Goal: Navigation & Orientation: Find specific page/section

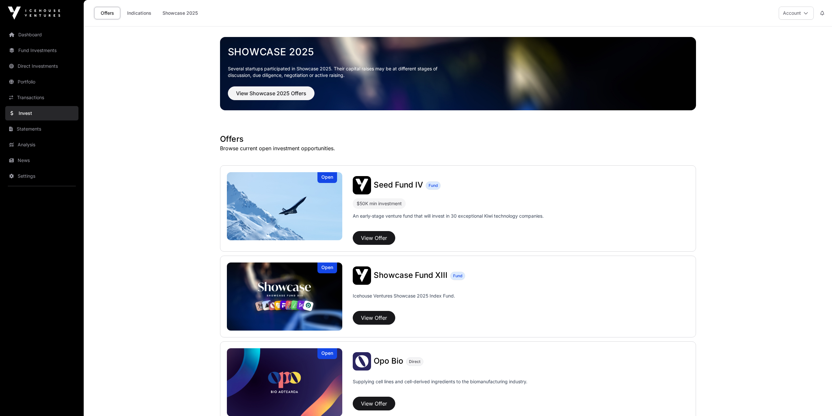
click at [26, 32] on link "Dashboard" at bounding box center [41, 34] width 73 height 14
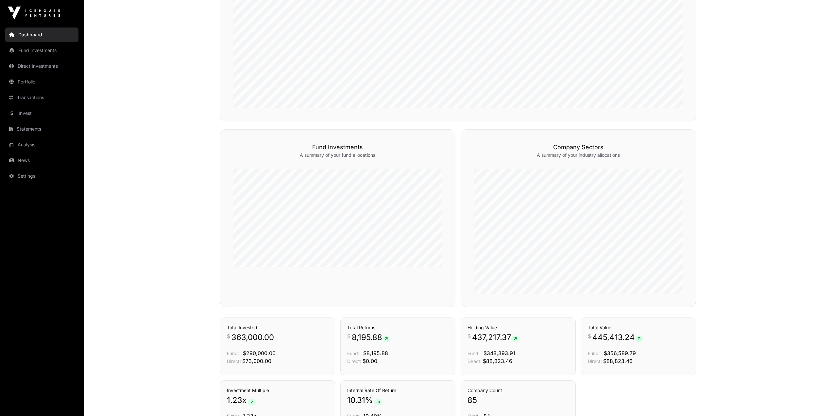
scroll to position [380, 0]
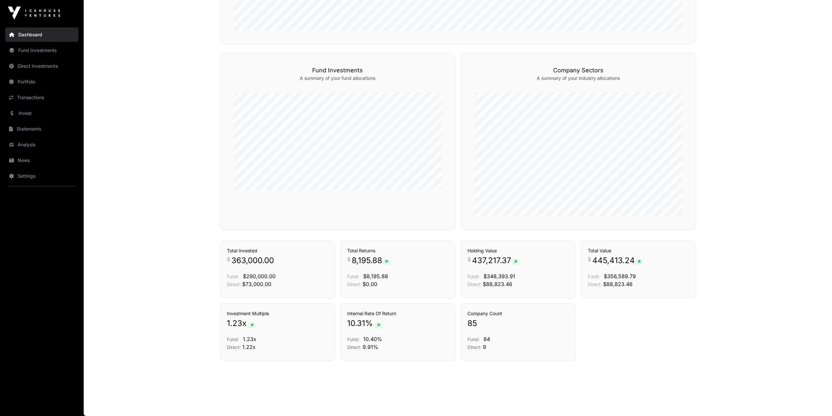
click at [26, 159] on link "News" at bounding box center [41, 160] width 73 height 14
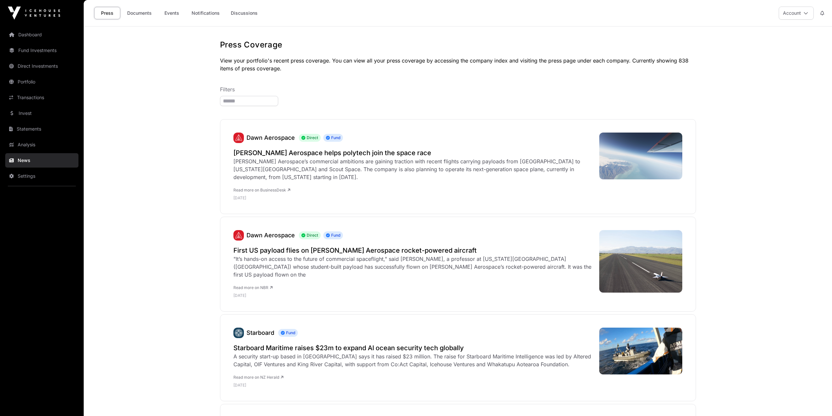
click at [176, 12] on link "Events" at bounding box center [172, 13] width 26 height 12
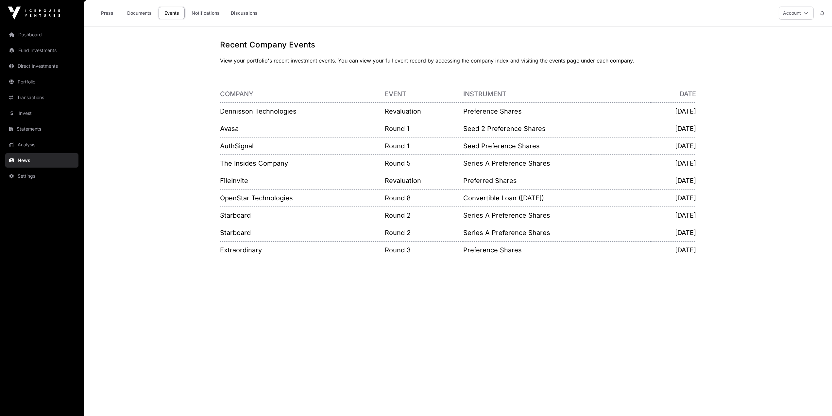
click at [259, 110] on link "Dennisson Technologies" at bounding box center [258, 111] width 77 height 8
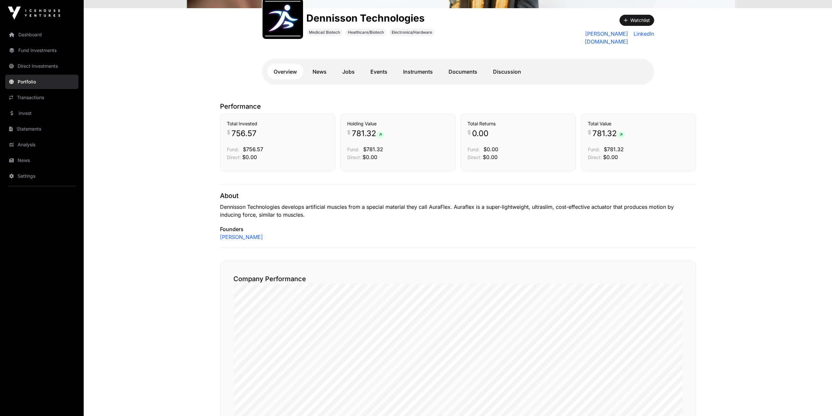
scroll to position [91, 0]
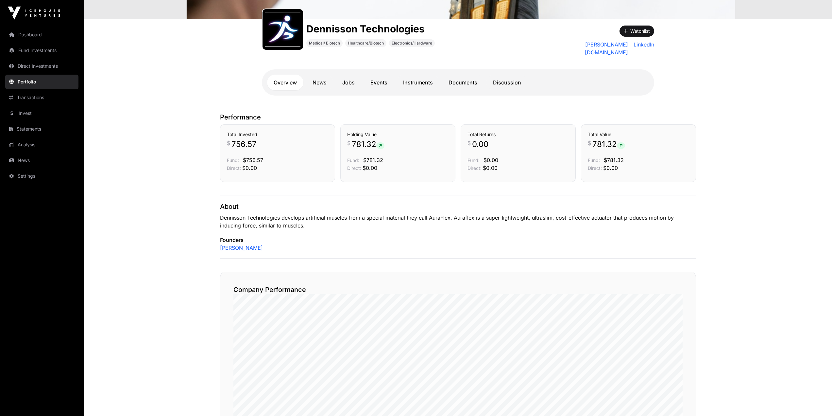
click at [416, 77] on link "Instruments" at bounding box center [418, 83] width 43 height 16
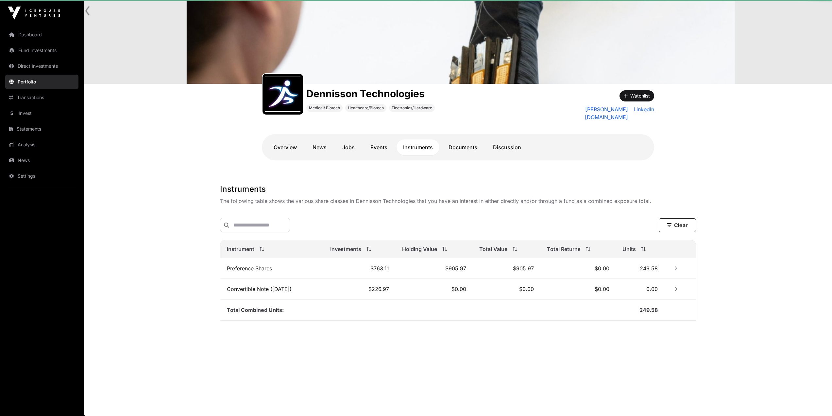
scroll to position [26, 0]
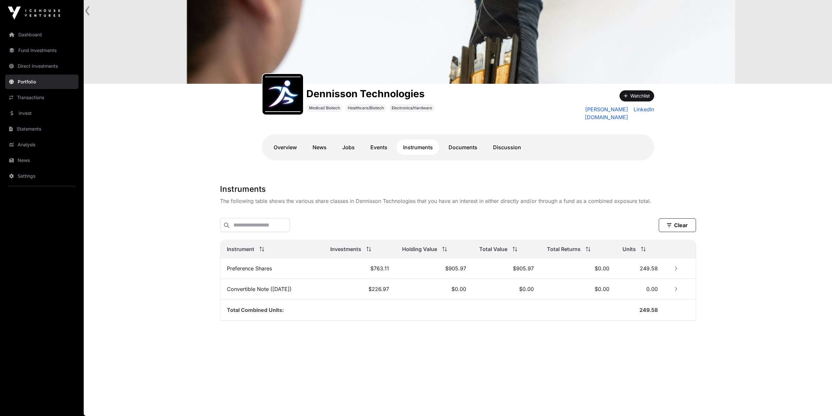
click at [34, 39] on link "Dashboard" at bounding box center [41, 34] width 73 height 14
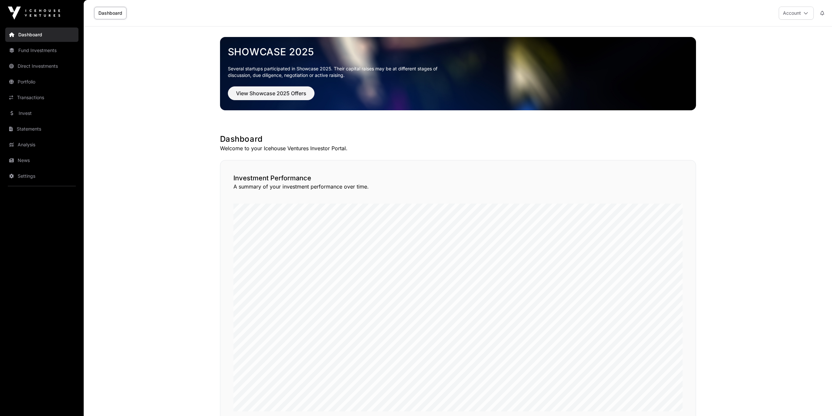
click at [29, 112] on link "Invest" at bounding box center [41, 113] width 73 height 14
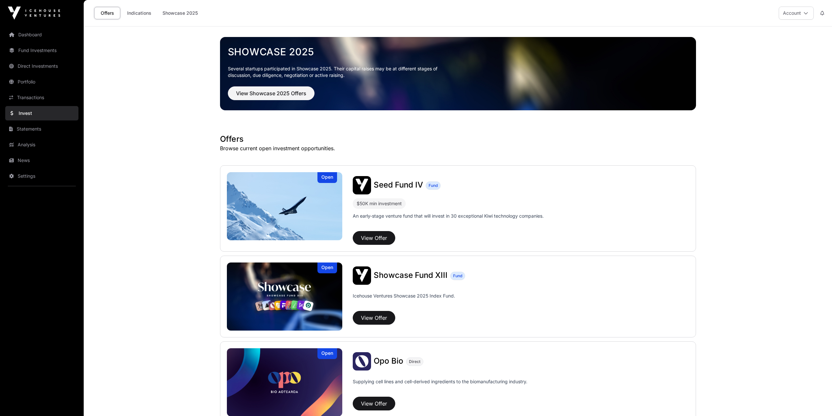
click at [27, 158] on link "News" at bounding box center [41, 160] width 73 height 14
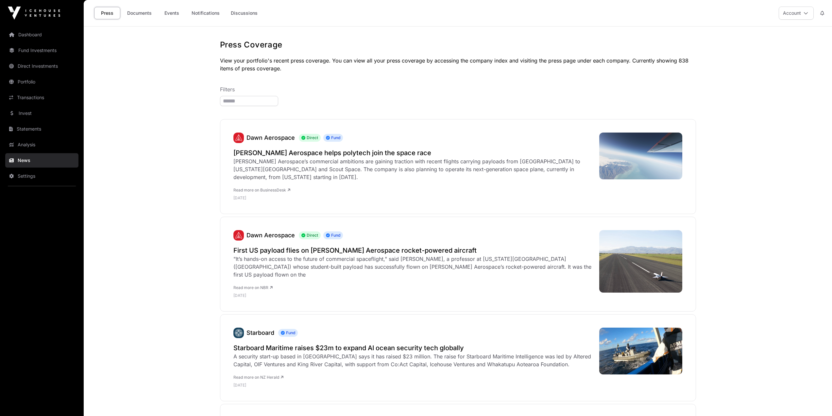
click at [173, 8] on link "Events" at bounding box center [172, 13] width 26 height 12
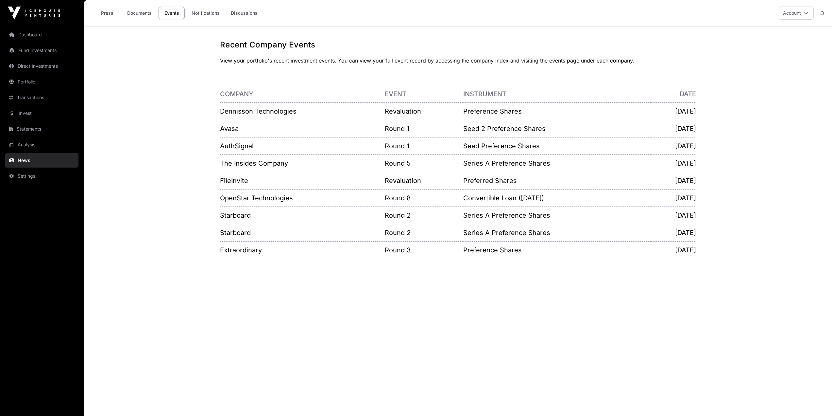
click at [234, 10] on link "Discussions" at bounding box center [244, 13] width 35 height 12
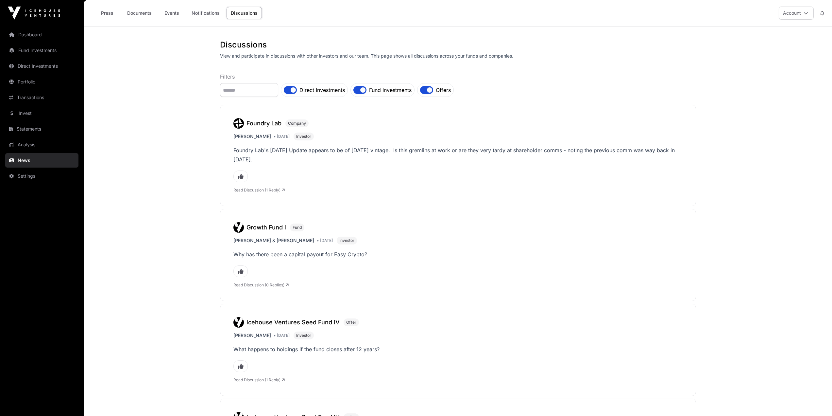
click at [199, 14] on link "Notifications" at bounding box center [205, 13] width 37 height 12
